Goal: Task Accomplishment & Management: Manage account settings

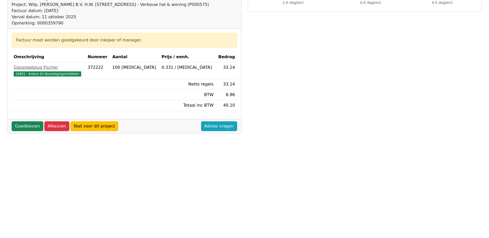
scroll to position [103, 0]
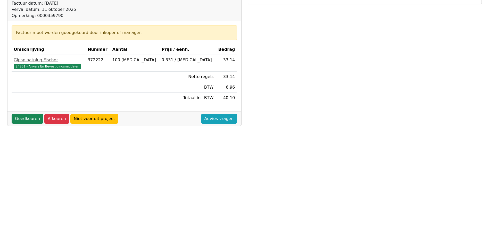
click at [177, 177] on div "Factuur nummer 90333237 << >> Status: Gecodeerd Leverancier: Burghouwt Project:…" at bounding box center [124, 125] width 240 height 341
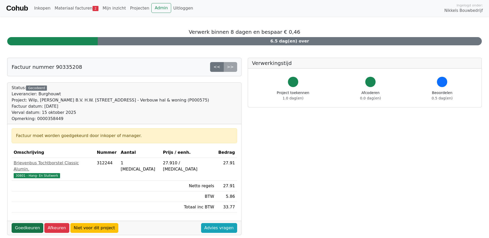
click at [30, 223] on link "Goedkeuren" at bounding box center [28, 228] width 32 height 10
